Goal: Find specific page/section: Find specific page/section

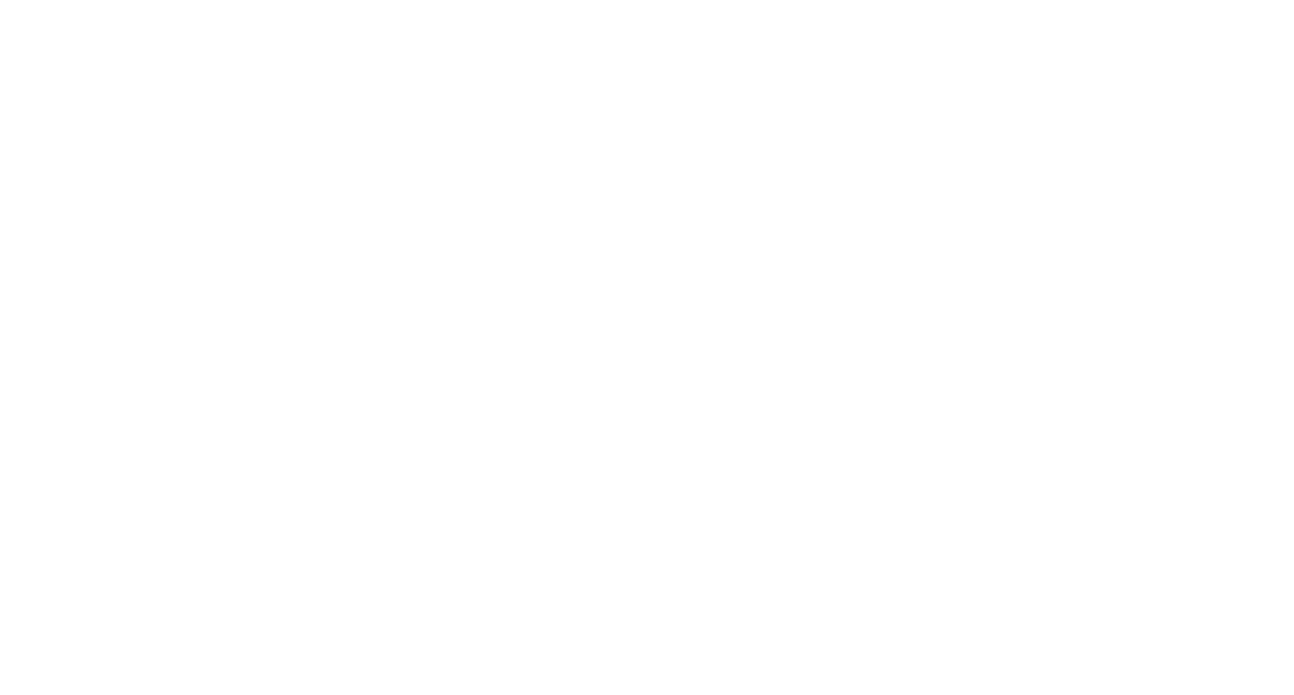
select select "Song"
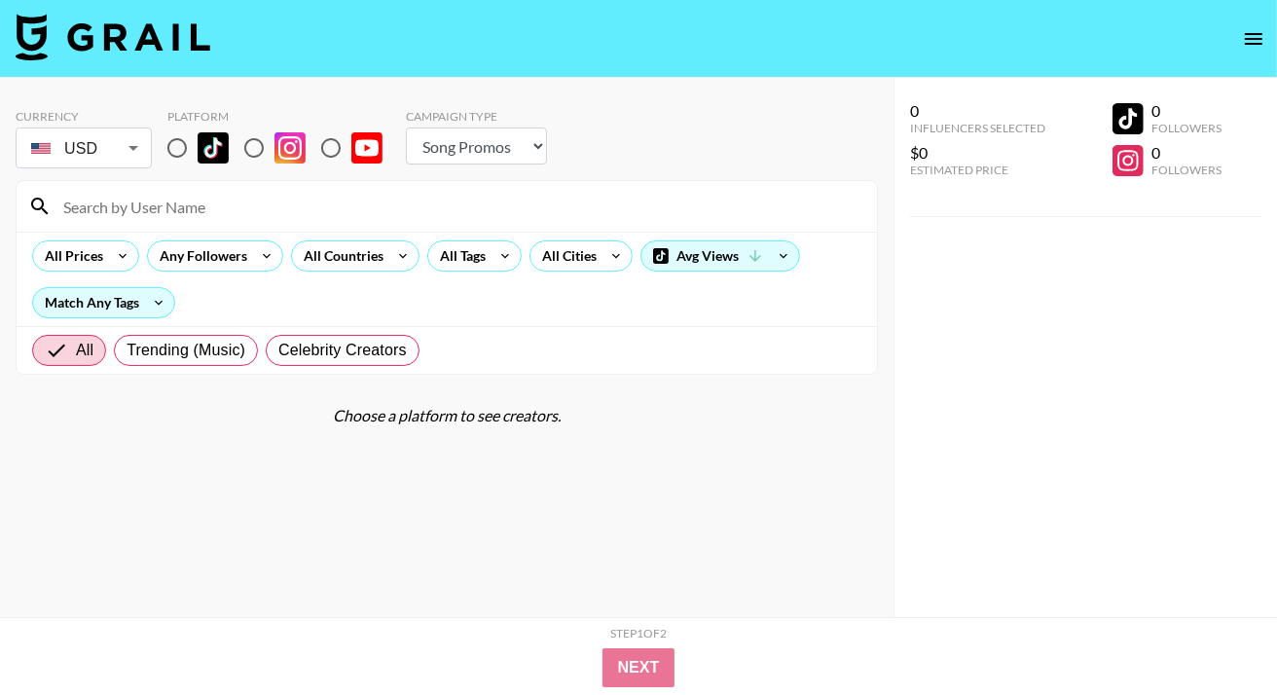
drag, startPoint x: 1239, startPoint y: 52, endPoint x: 1259, endPoint y: 43, distance: 21.4
click at [1257, 44] on nav at bounding box center [638, 39] width 1277 height 78
click at [1259, 43] on icon "open drawer" at bounding box center [1254, 39] width 18 height 12
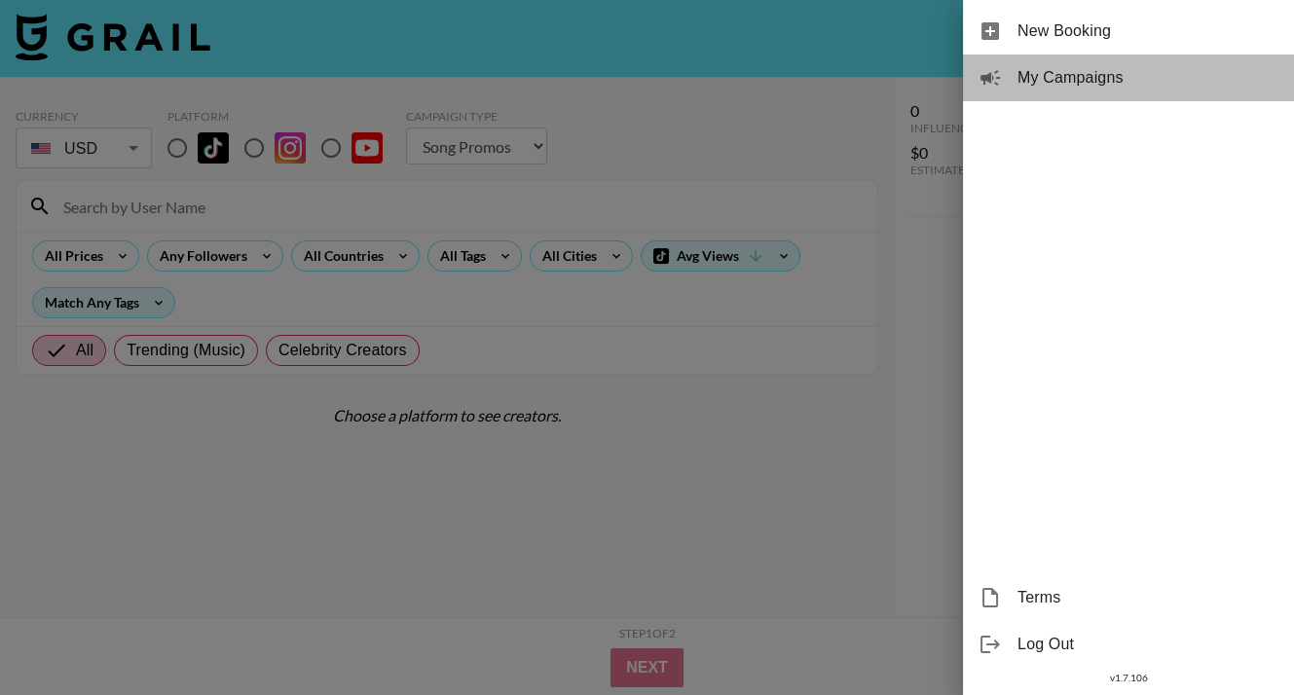
click at [1095, 97] on div "My Campaigns" at bounding box center [1128, 78] width 331 height 47
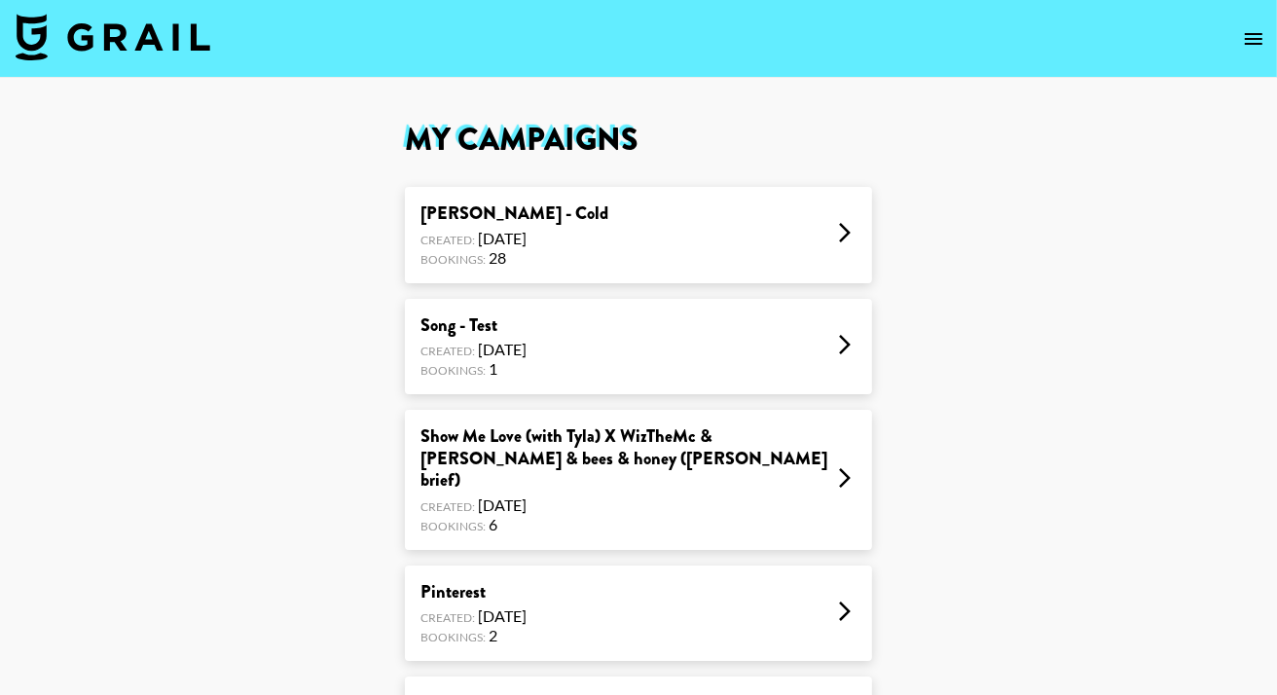
click at [606, 249] on div "[PERSON_NAME] - Cold Created: [DATE] Bookings: 28" at bounding box center [638, 235] width 467 height 96
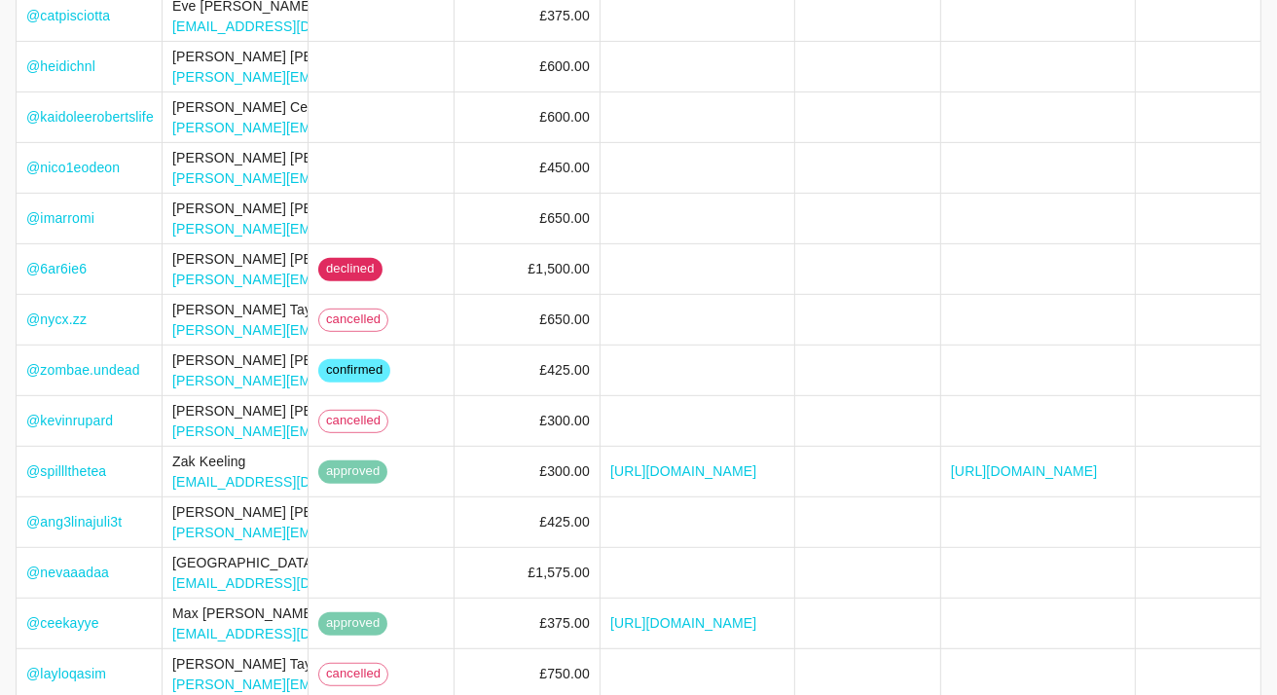
scroll to position [619, 0]
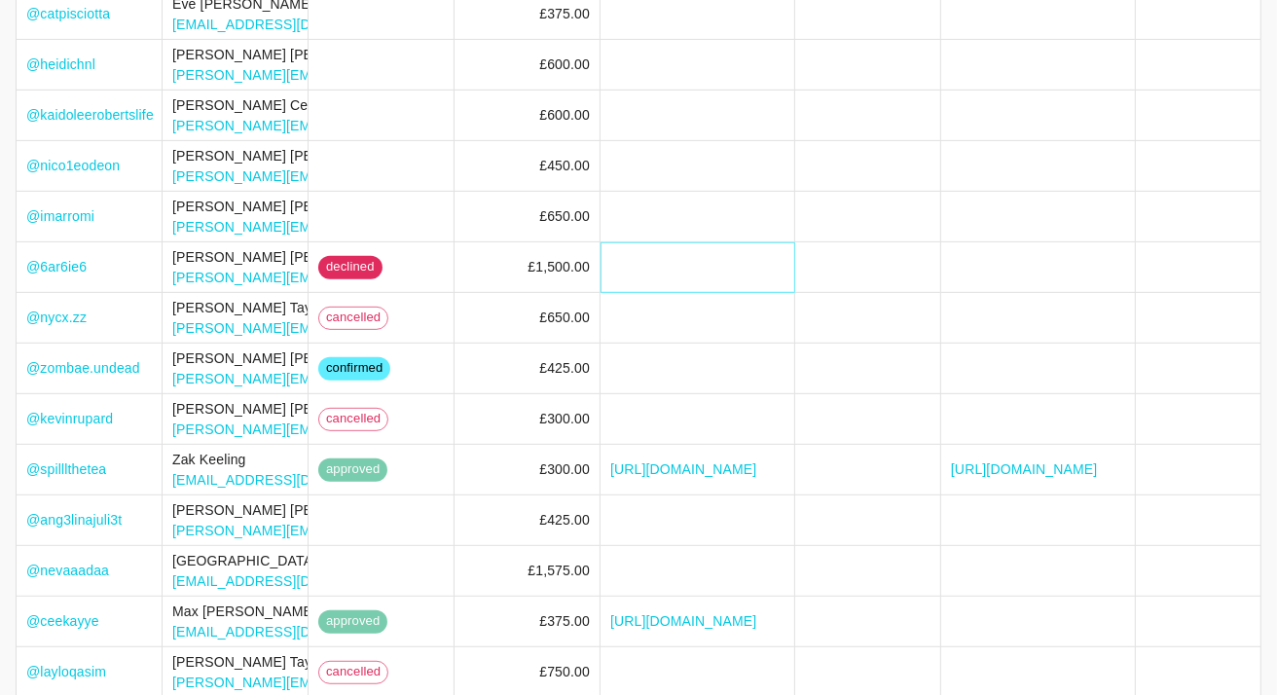
click at [606, 249] on div at bounding box center [698, 267] width 195 height 51
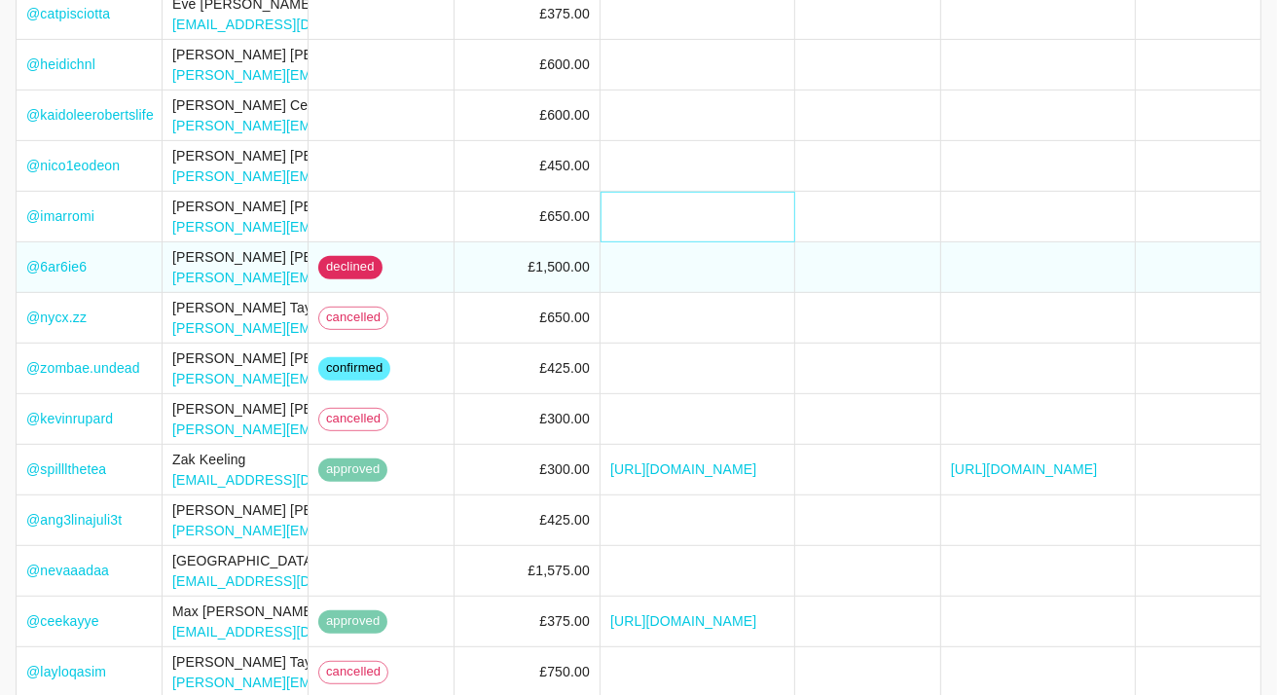
click at [643, 192] on div at bounding box center [698, 217] width 195 height 51
